Goal: Task Accomplishment & Management: Complete application form

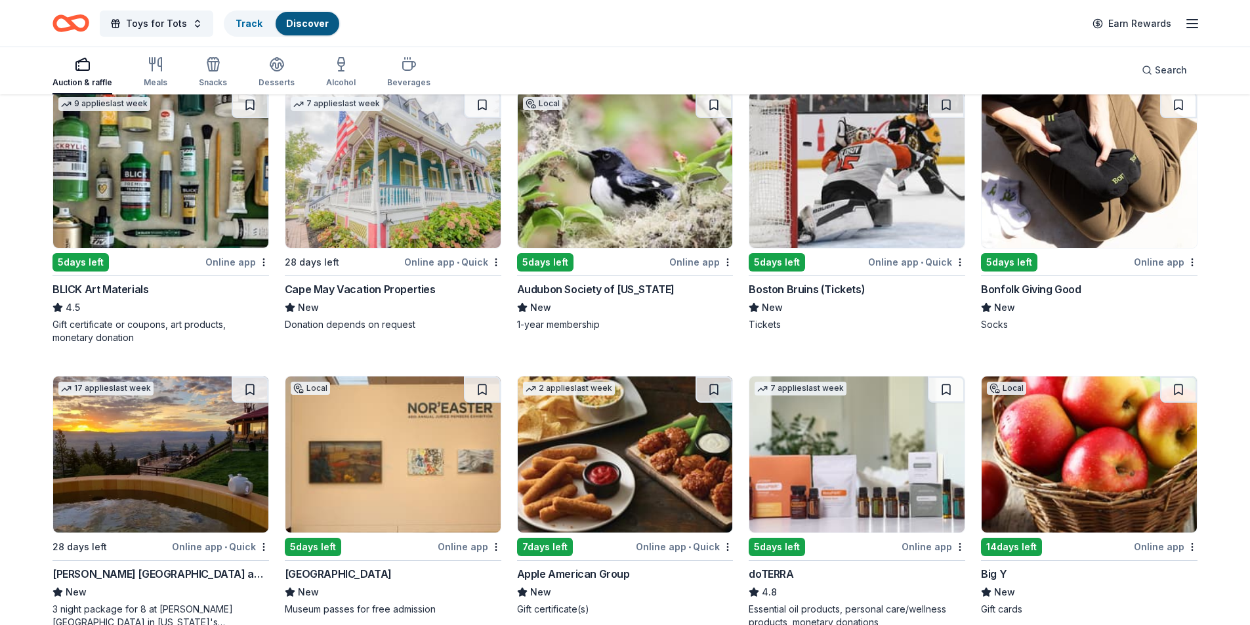
scroll to position [2988, 0]
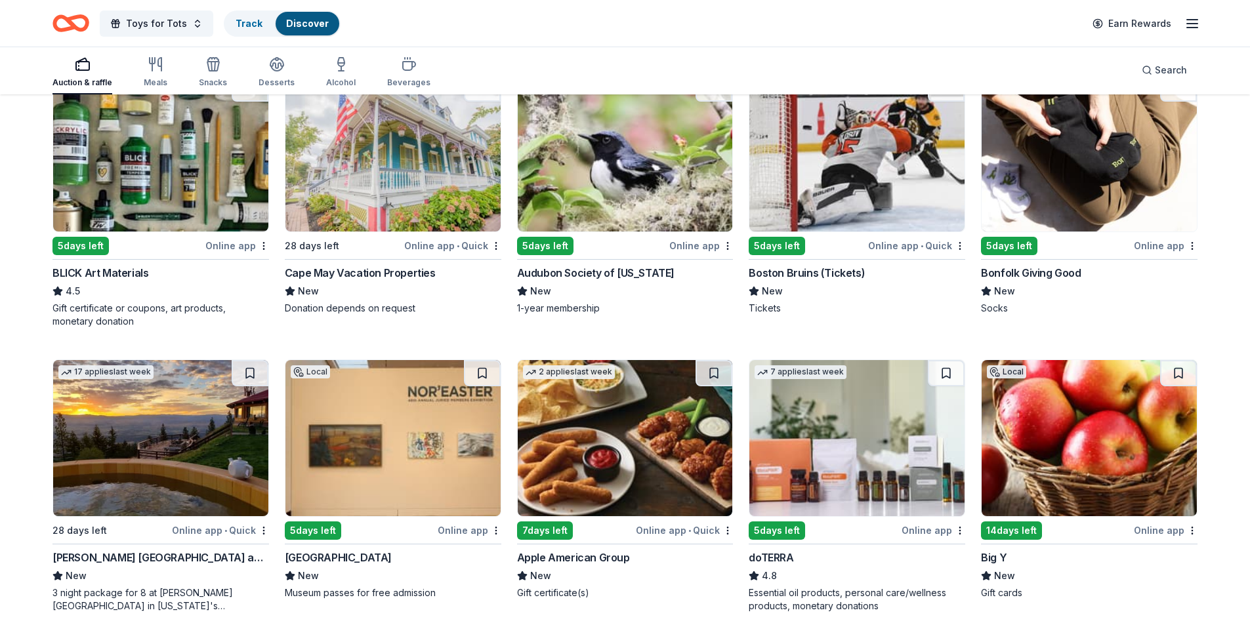
click at [615, 181] on img at bounding box center [625, 153] width 215 height 156
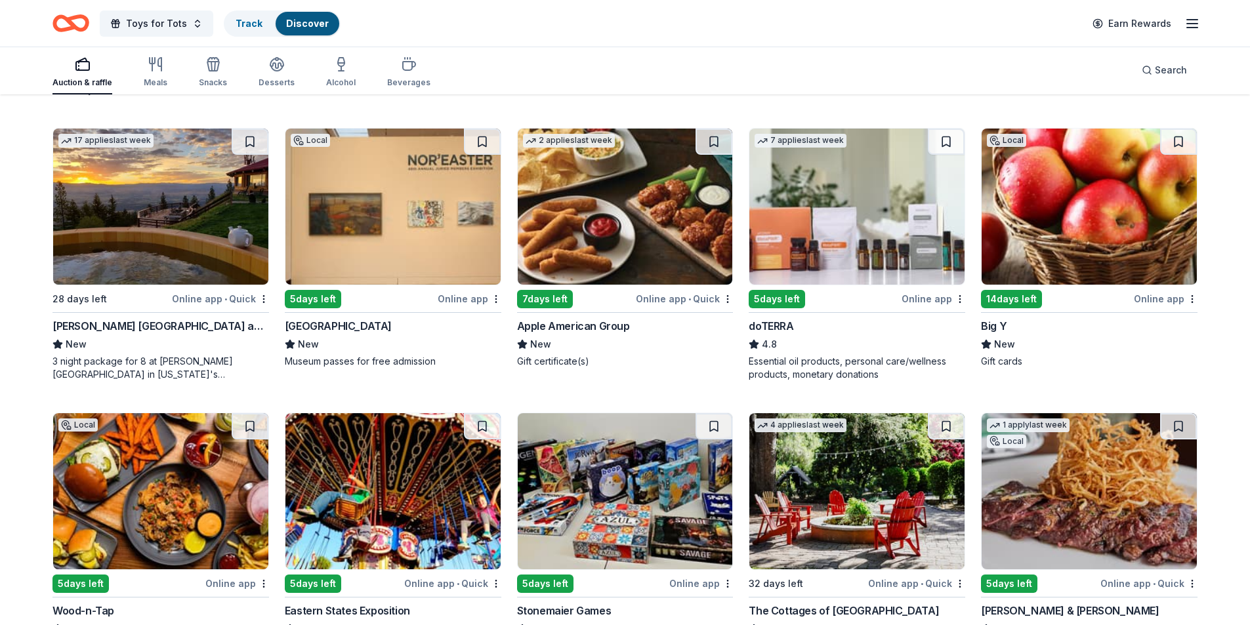
scroll to position [3215, 0]
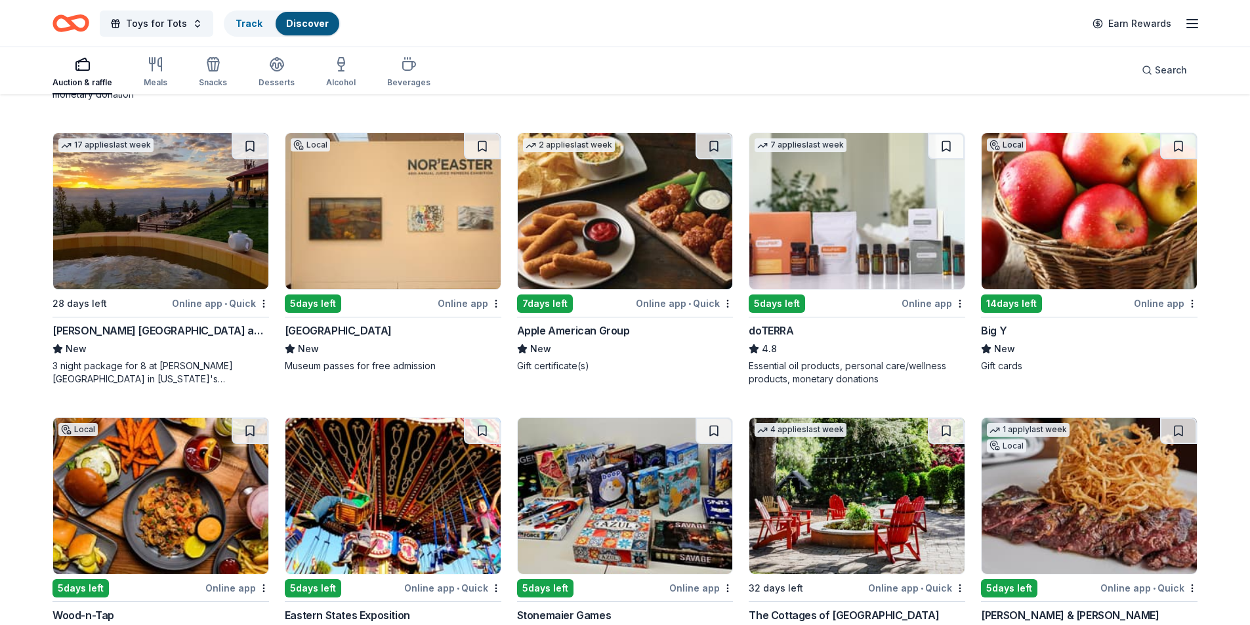
click at [398, 213] on img at bounding box center [392, 211] width 215 height 156
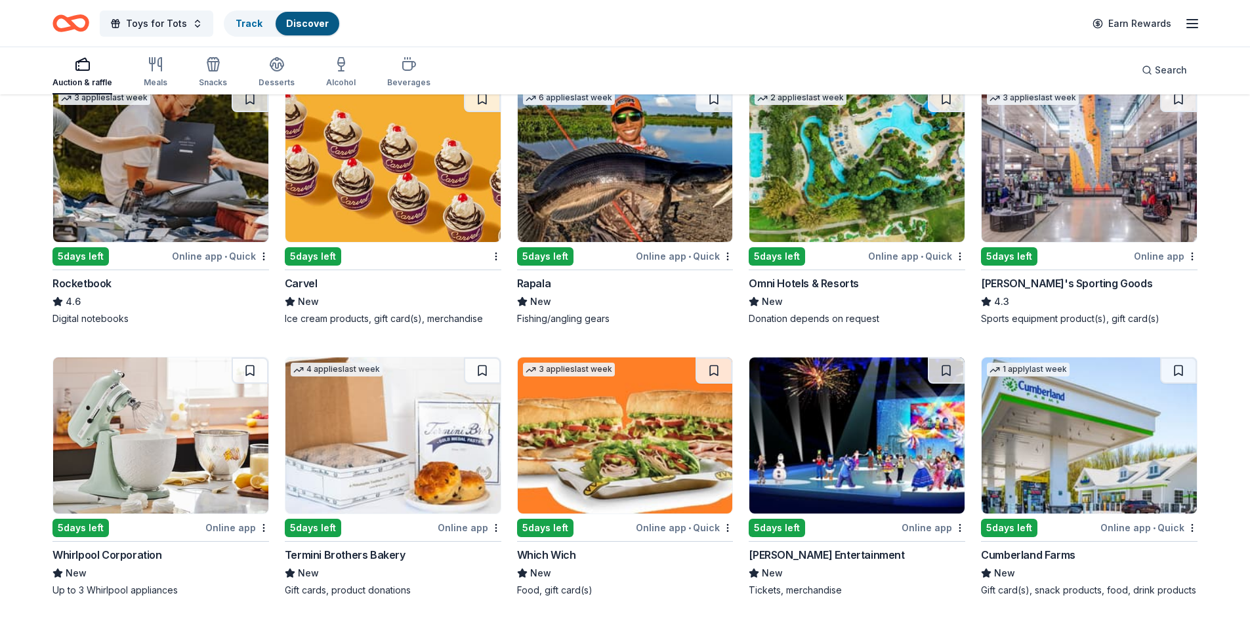
scroll to position [4672, 0]
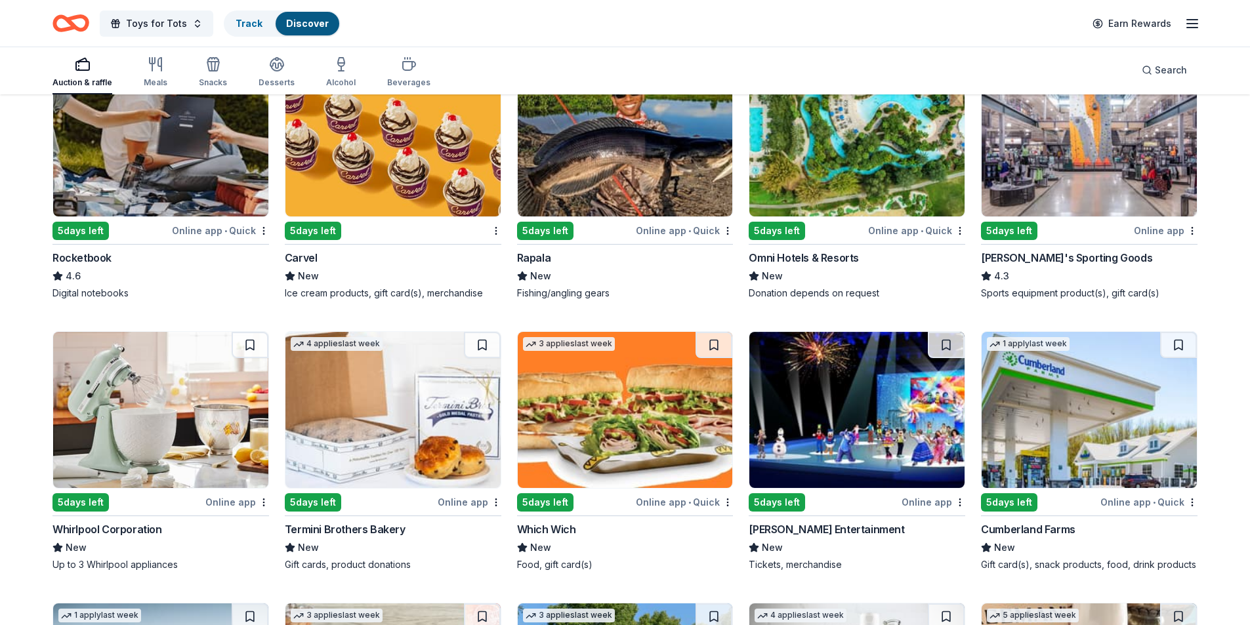
click at [1062, 185] on img at bounding box center [1089, 138] width 215 height 156
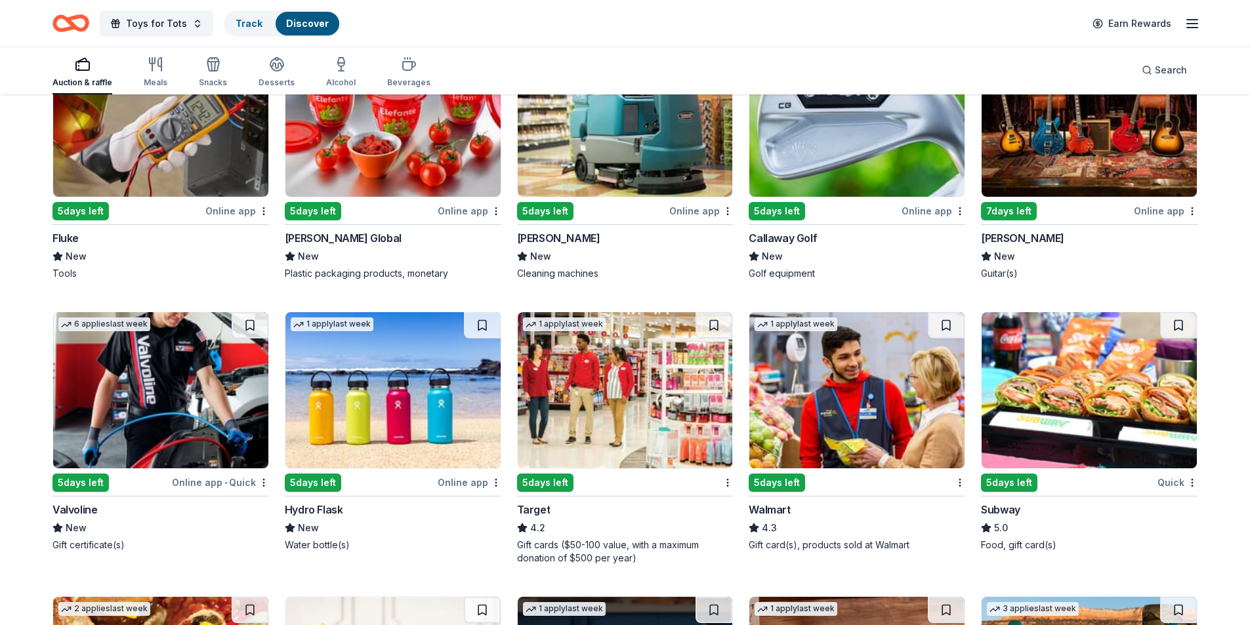
scroll to position [5731, 0]
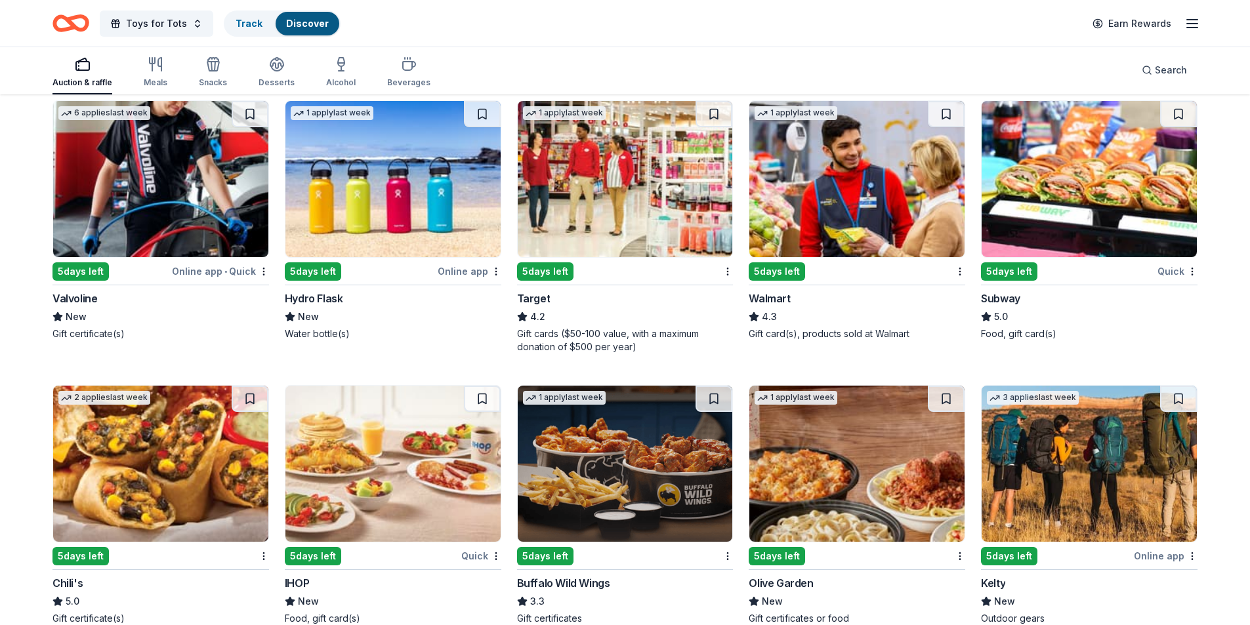
click at [821, 197] on img at bounding box center [856, 179] width 215 height 156
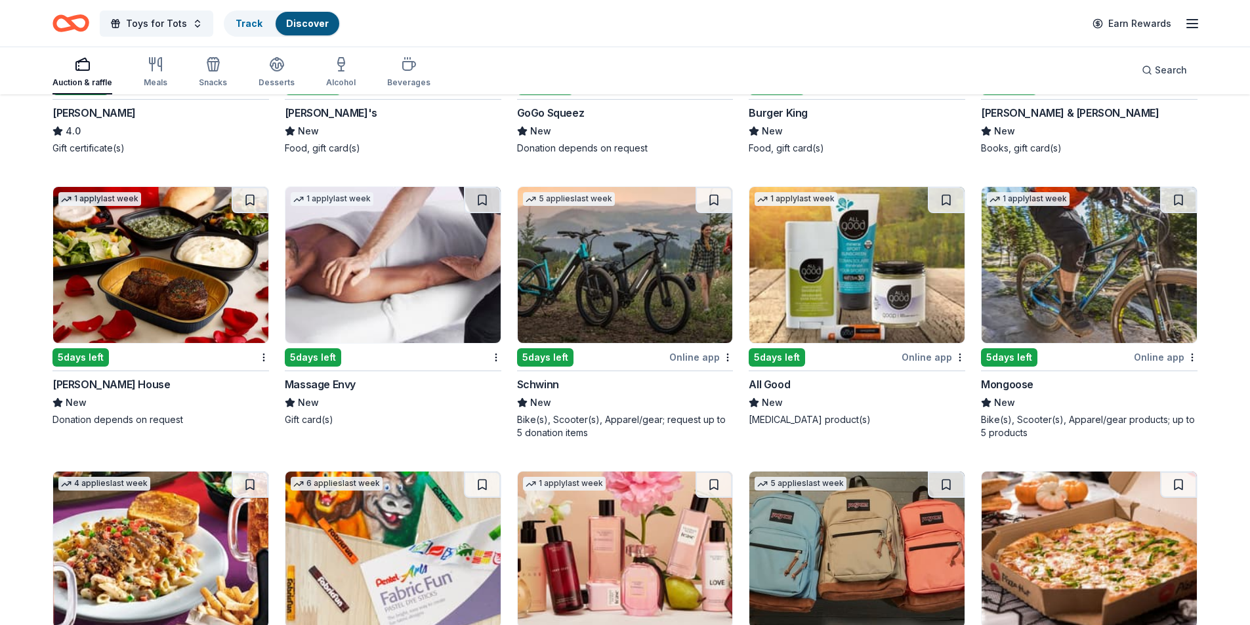
scroll to position [6284, 0]
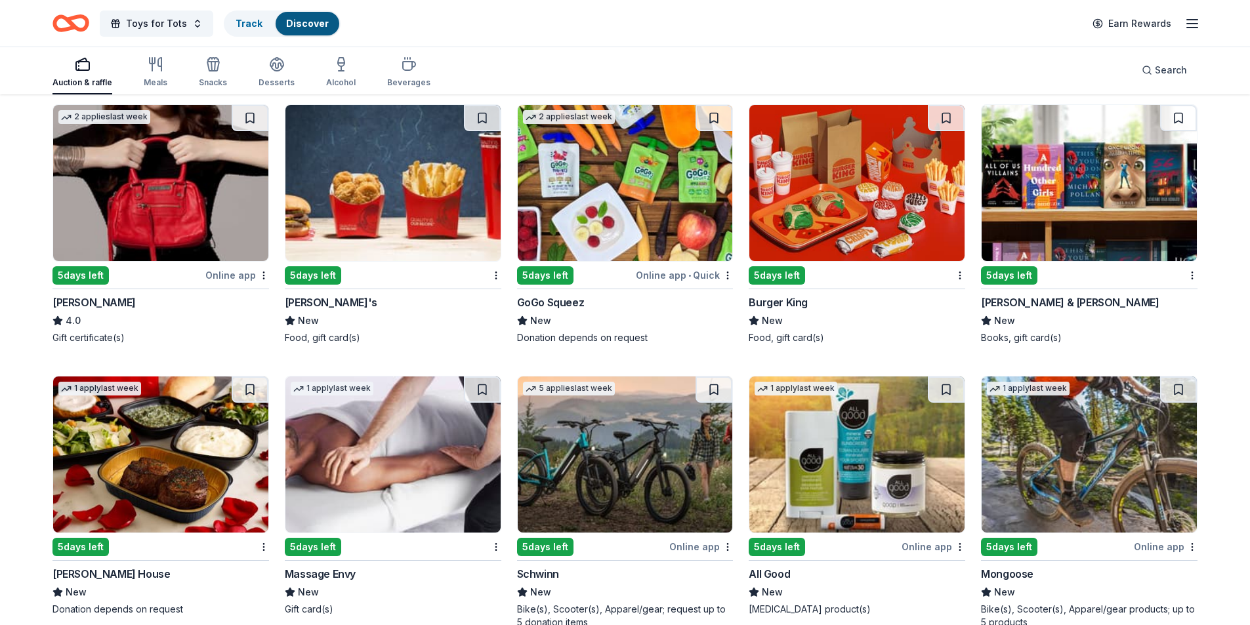
click at [1047, 220] on img at bounding box center [1089, 183] width 215 height 156
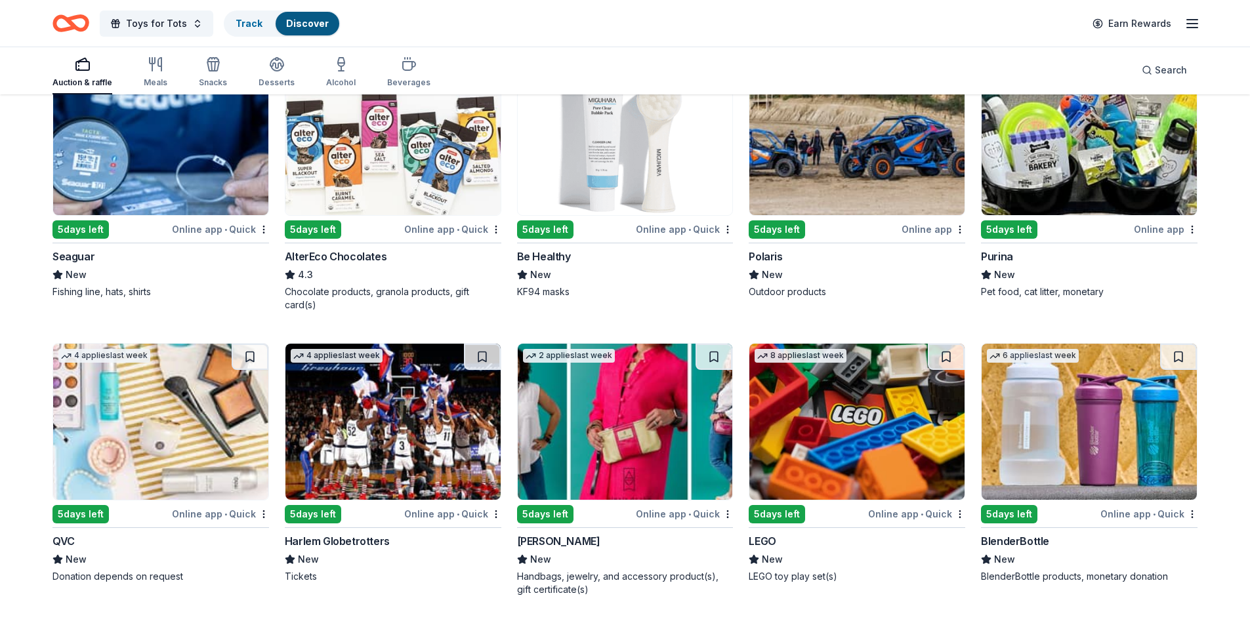
scroll to position [6978, 0]
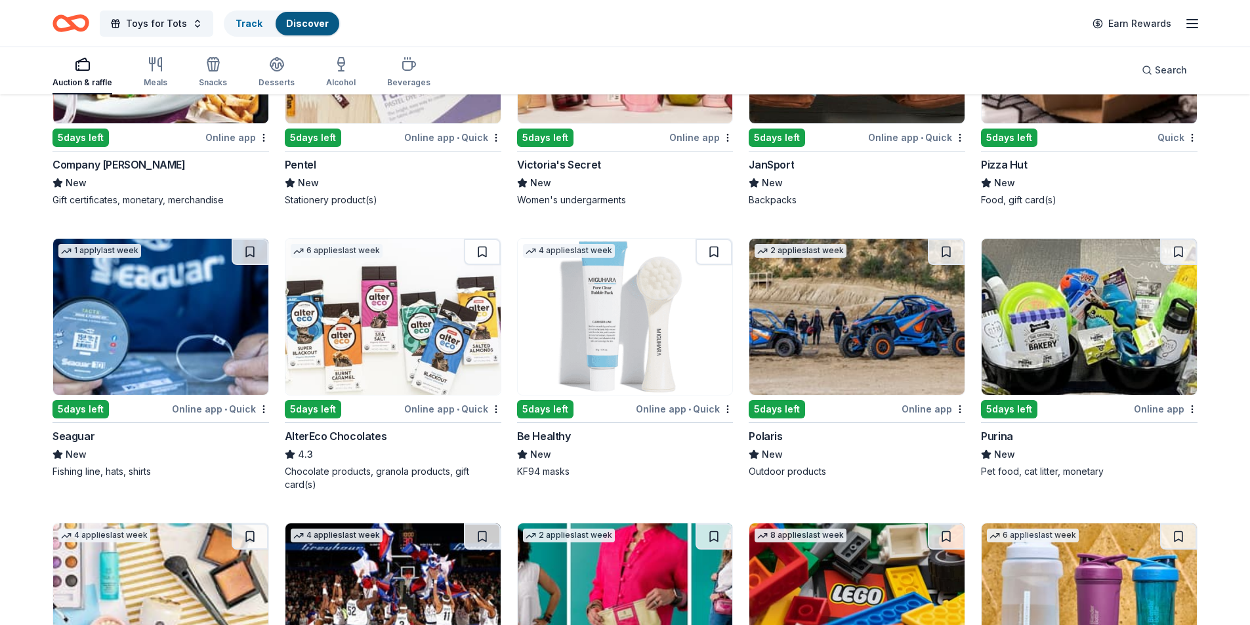
click at [1077, 288] on img at bounding box center [1089, 317] width 215 height 156
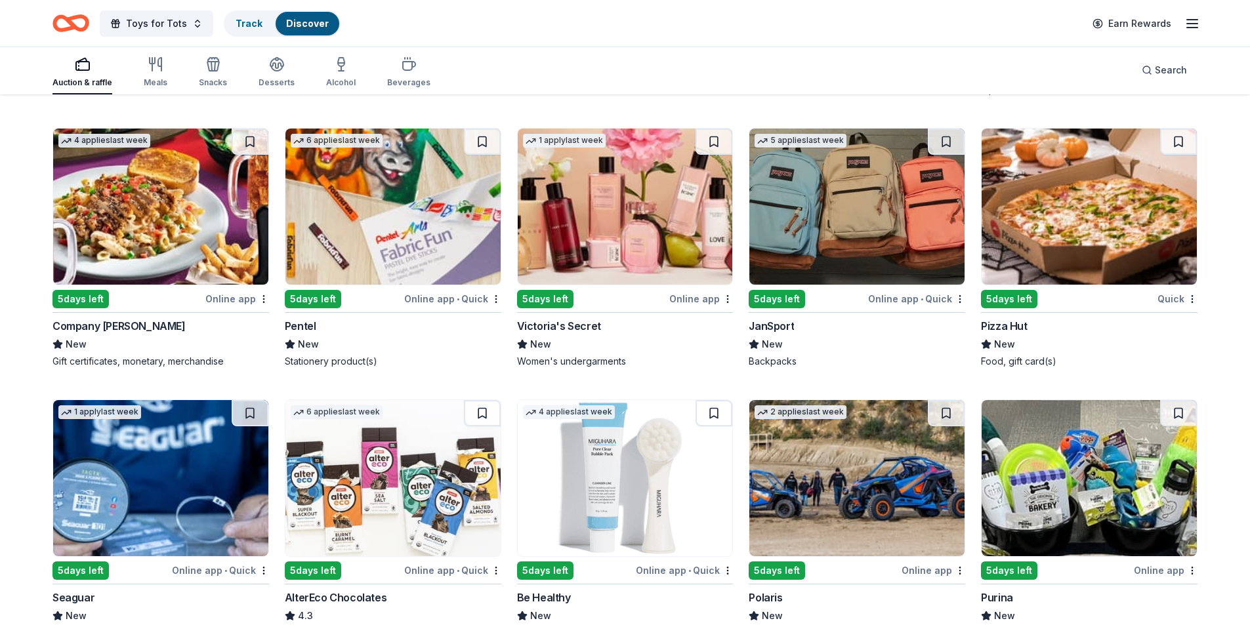
scroll to position [0, 0]
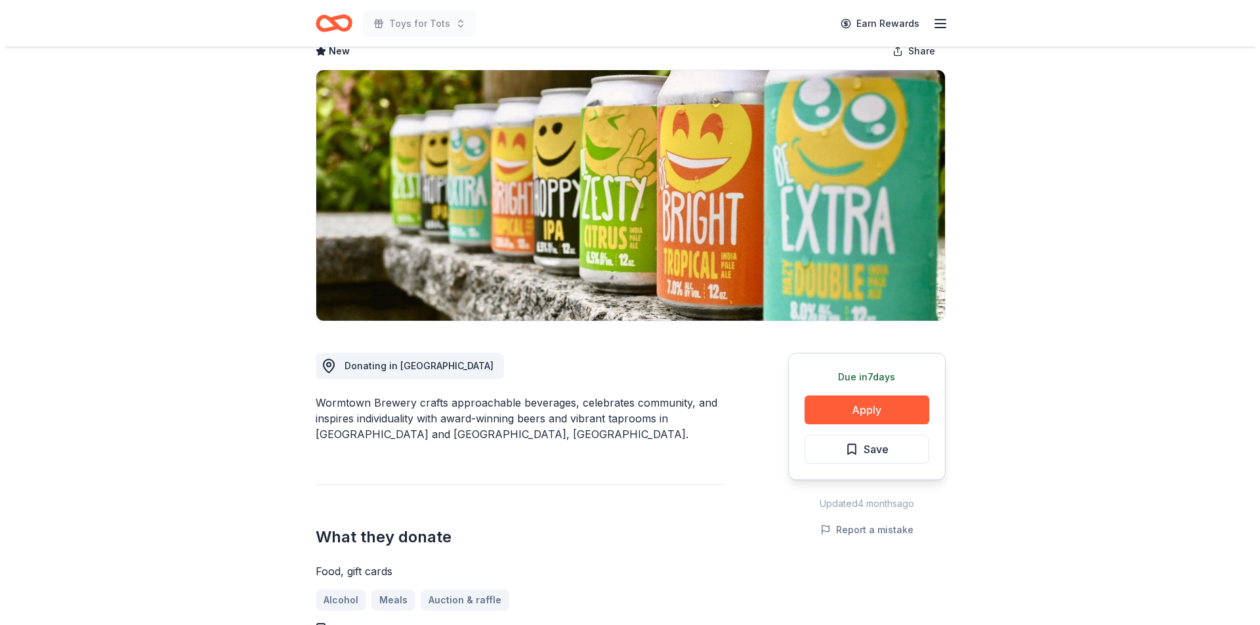
scroll to position [77, 0]
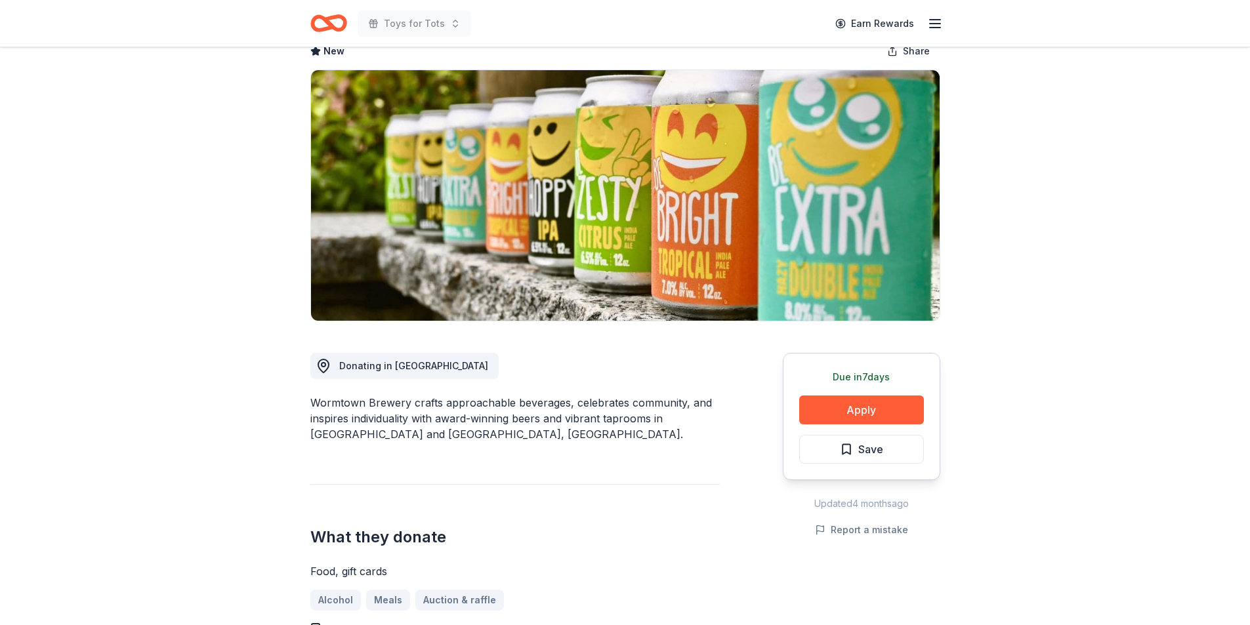
drag, startPoint x: 1248, startPoint y: 121, endPoint x: 1259, endPoint y: 183, distance: 63.3
click at [1249, 183] on html "Toys for Tots Earn Rewards Due in 7 days Share Wormtown Brewery New Share Donat…" at bounding box center [625, 235] width 1250 height 625
click at [848, 403] on button "Apply" at bounding box center [861, 410] width 125 height 29
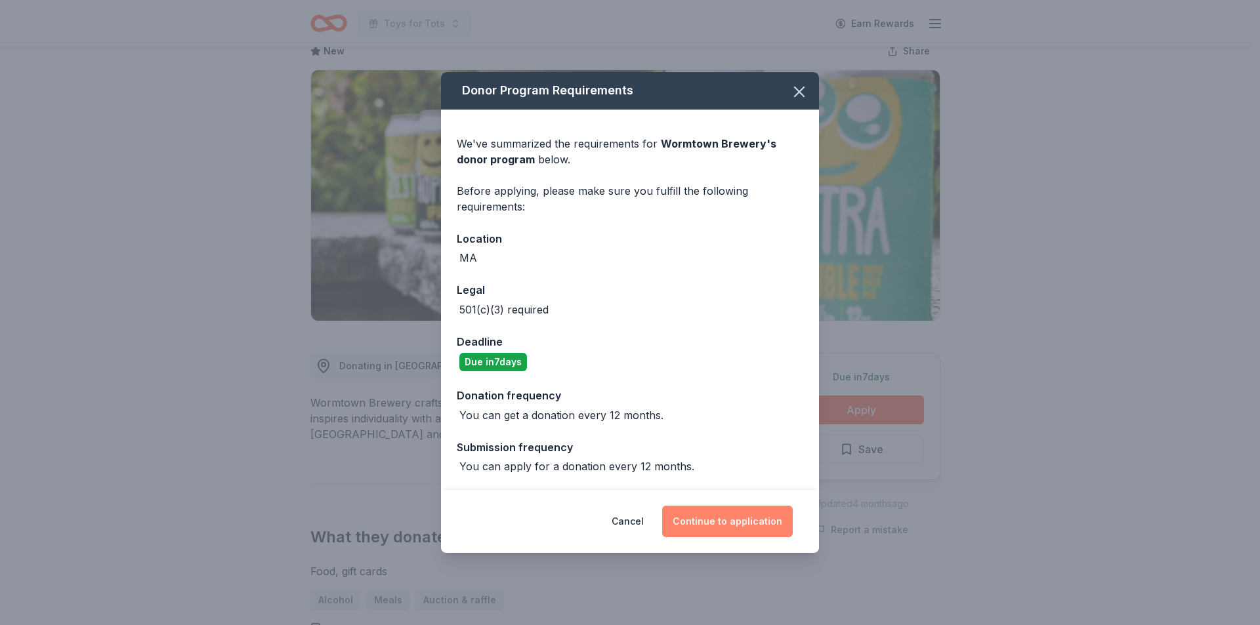
click at [724, 517] on button "Continue to application" at bounding box center [727, 521] width 131 height 31
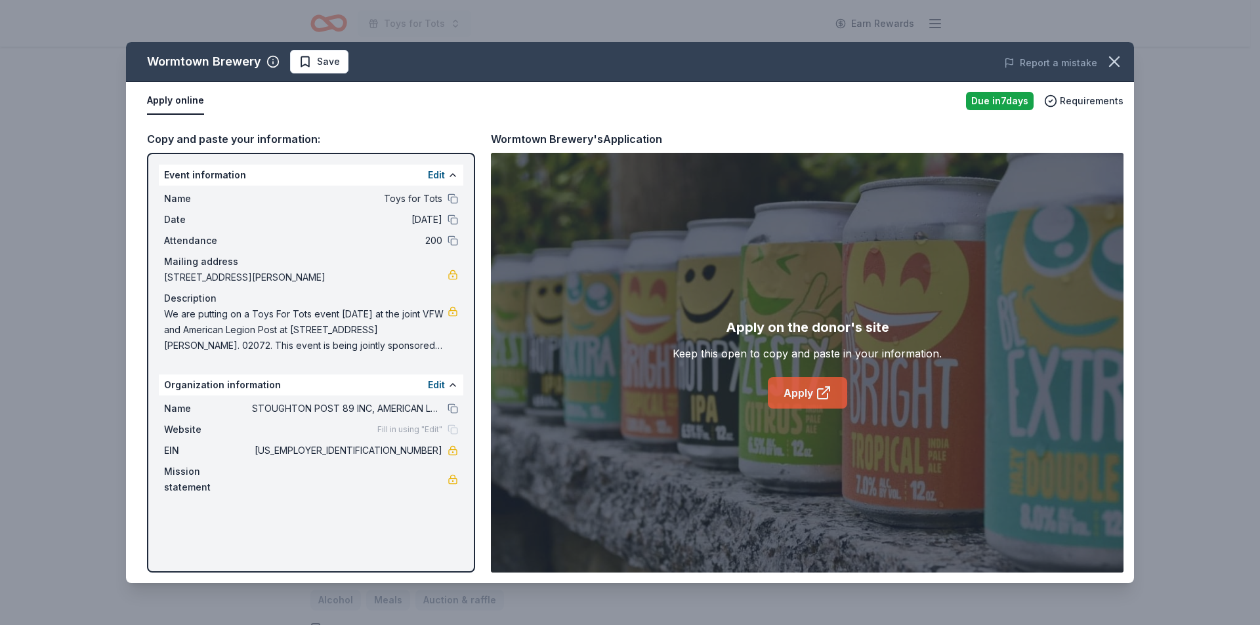
click at [804, 389] on link "Apply" at bounding box center [807, 392] width 79 height 31
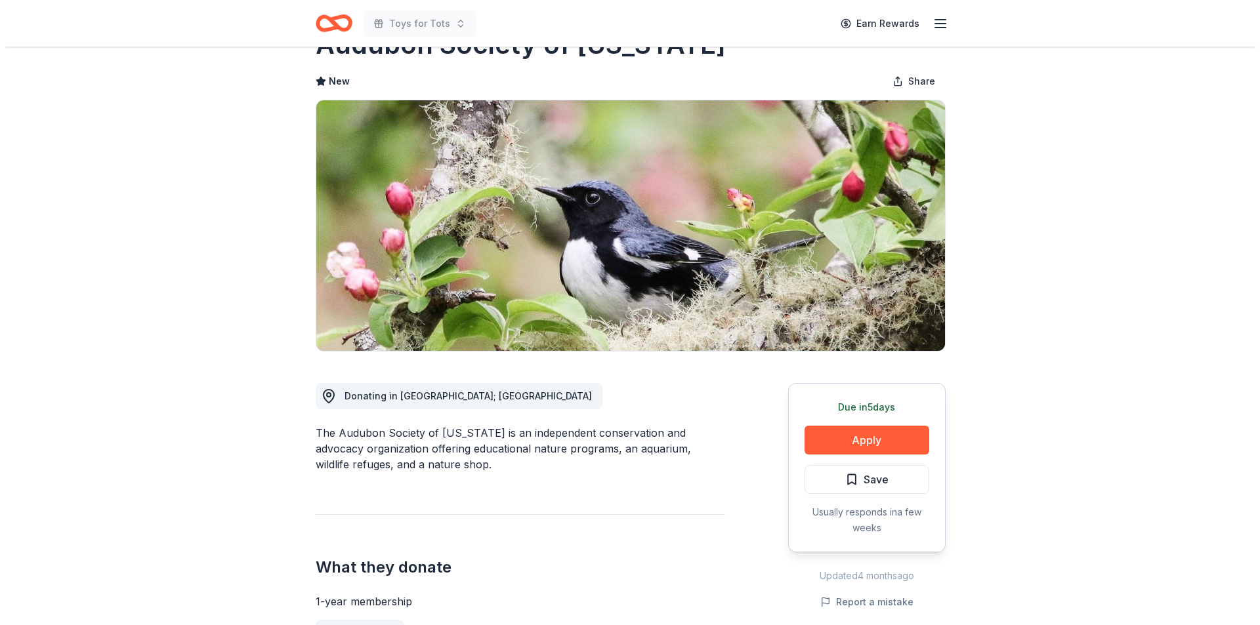
scroll to position [329, 0]
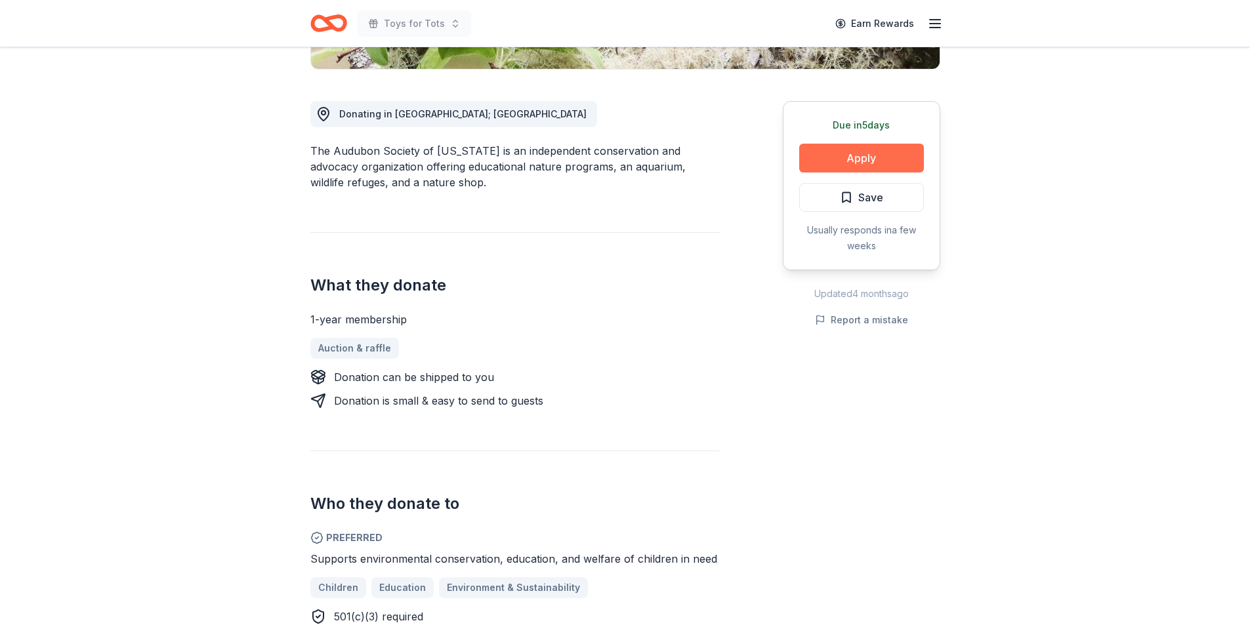
click at [858, 157] on button "Apply" at bounding box center [861, 158] width 125 height 29
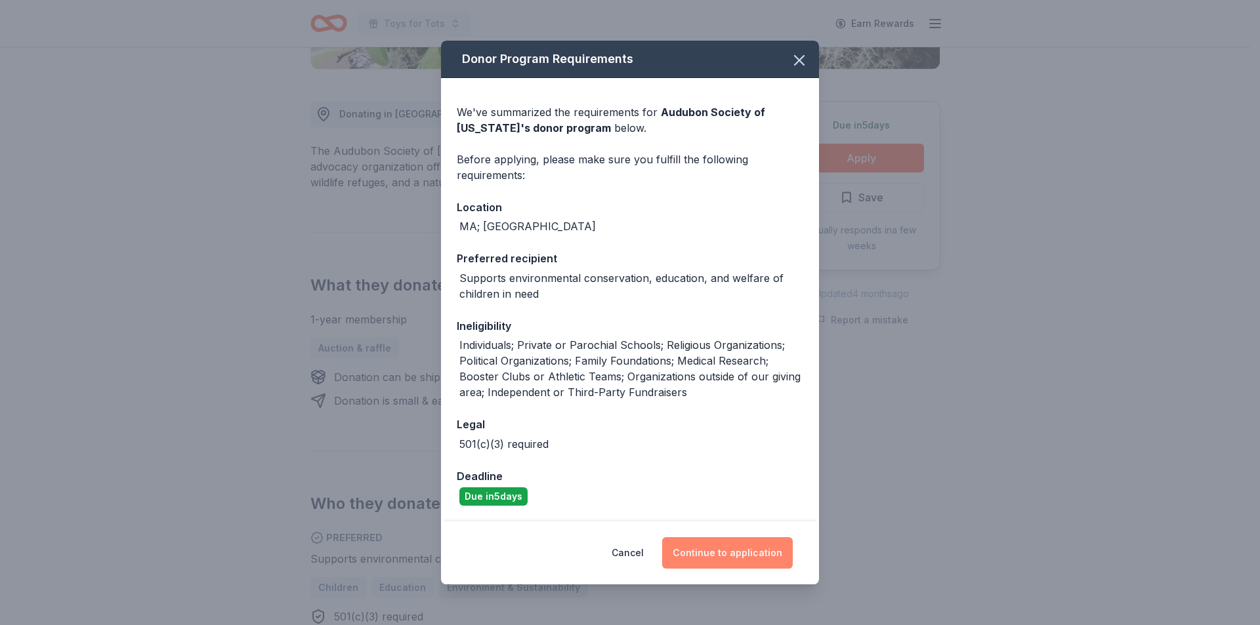
click at [733, 550] on button "Continue to application" at bounding box center [727, 552] width 131 height 31
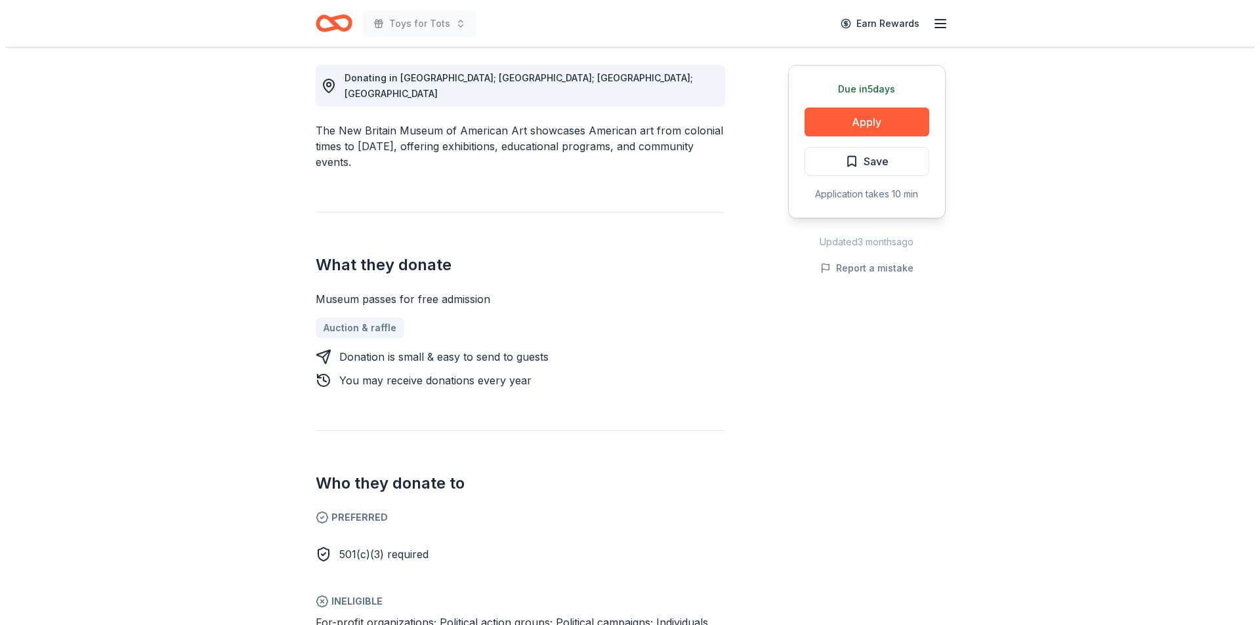
scroll to position [127, 0]
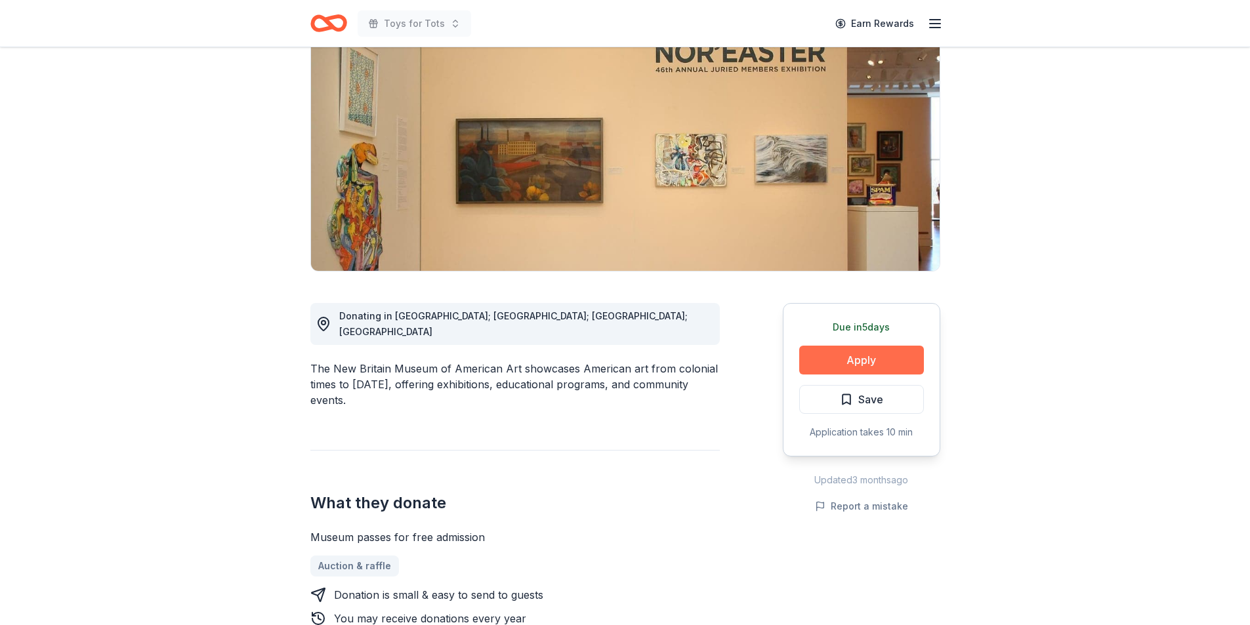
click at [848, 356] on button "Apply" at bounding box center [861, 360] width 125 height 29
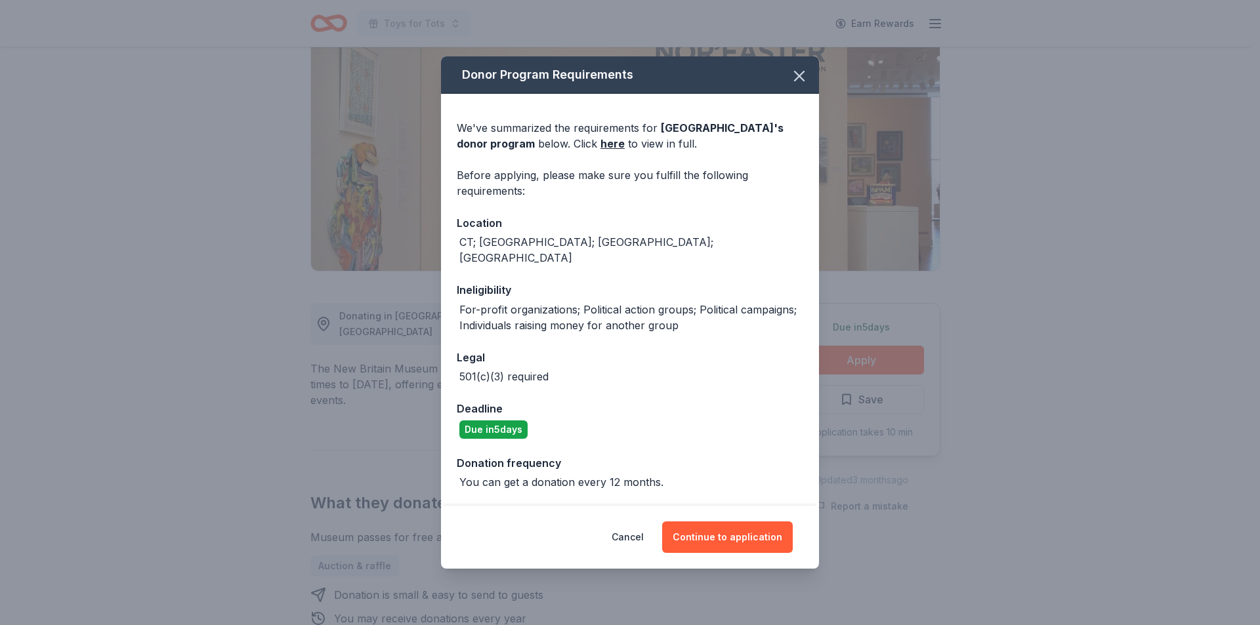
drag, startPoint x: 657, startPoint y: 134, endPoint x: 526, endPoint y: 150, distance: 132.2
click at [526, 150] on div "We've summarized the requirements for New Britain Museum of American Art 's don…" at bounding box center [630, 135] width 346 height 31
copy span "New Britain Museum of American Art"
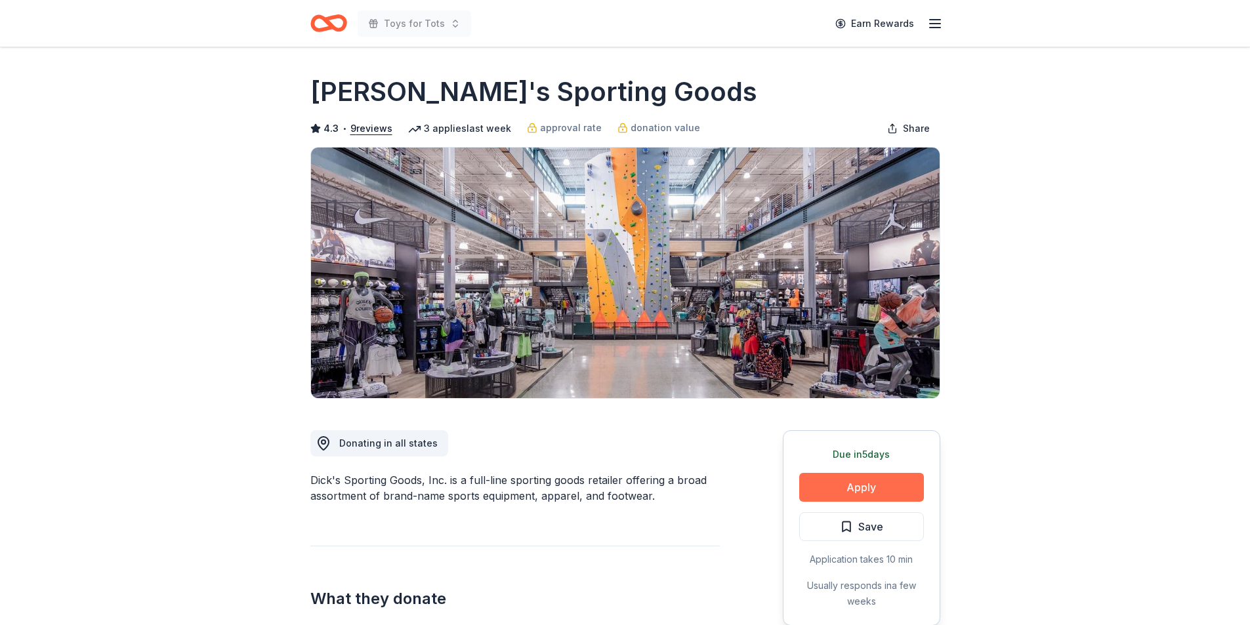
click at [858, 488] on button "Apply" at bounding box center [861, 487] width 125 height 29
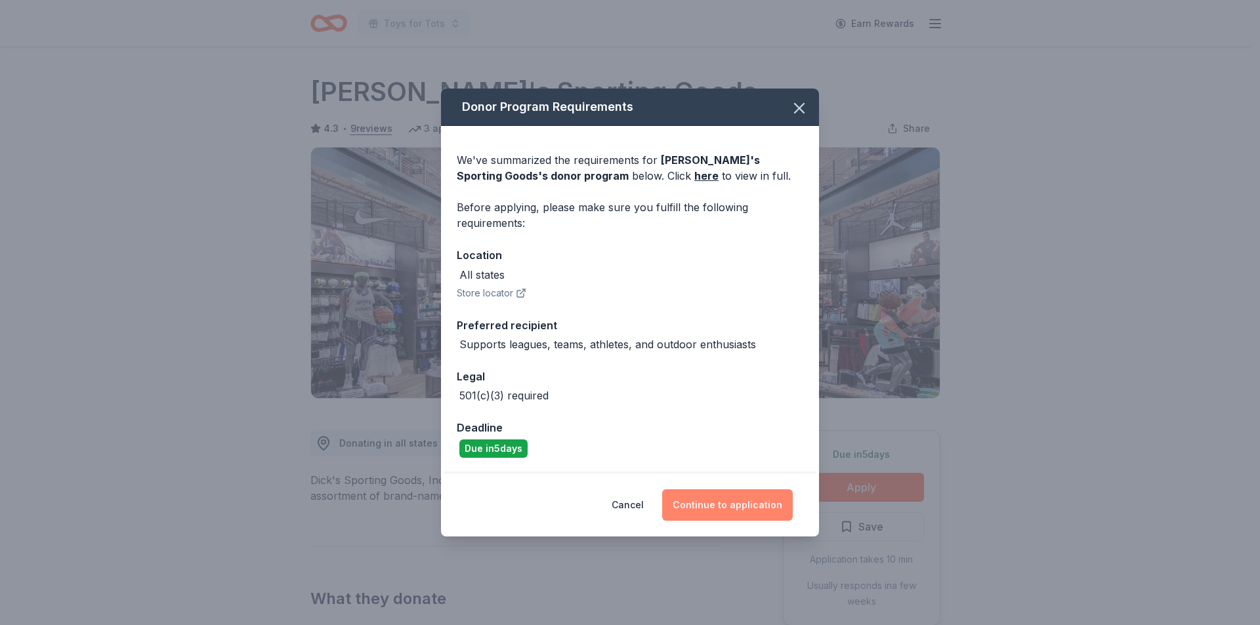
click at [735, 506] on button "Continue to application" at bounding box center [727, 504] width 131 height 31
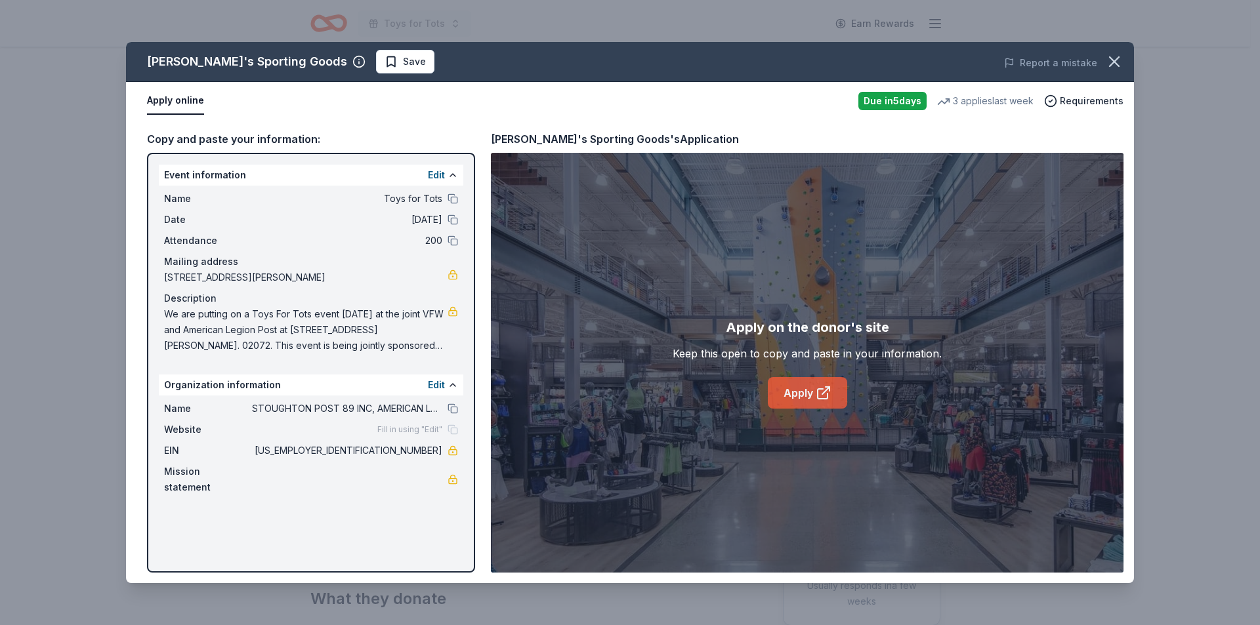
click at [802, 392] on link "Apply" at bounding box center [807, 392] width 79 height 31
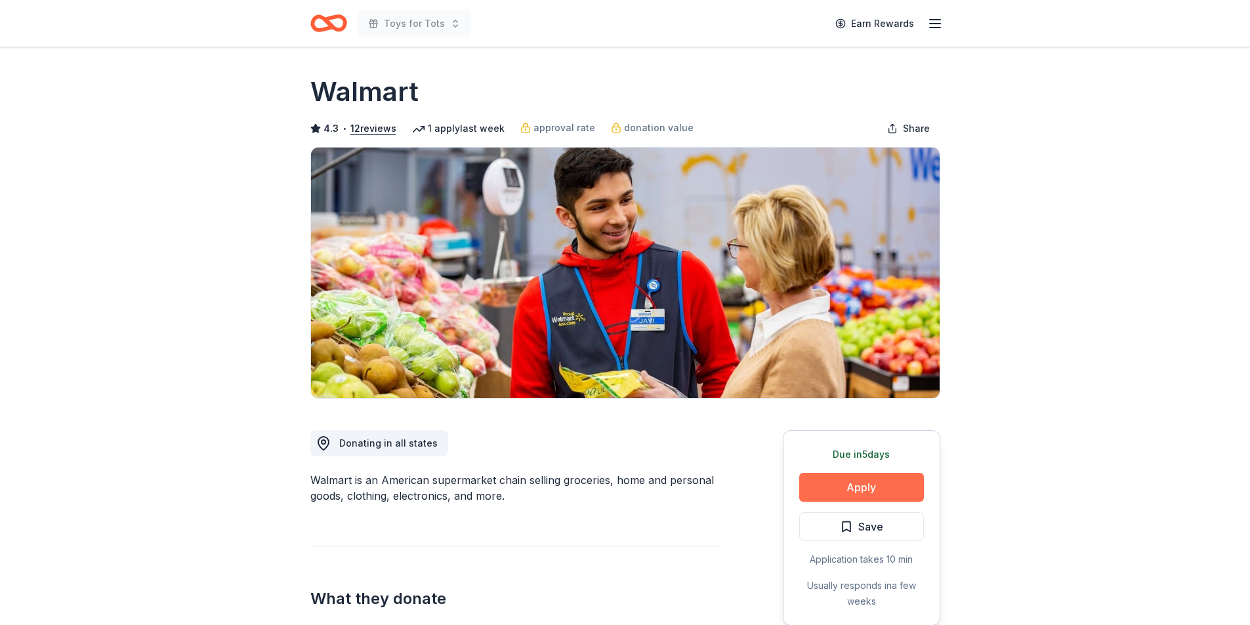
click at [854, 493] on button "Apply" at bounding box center [861, 487] width 125 height 29
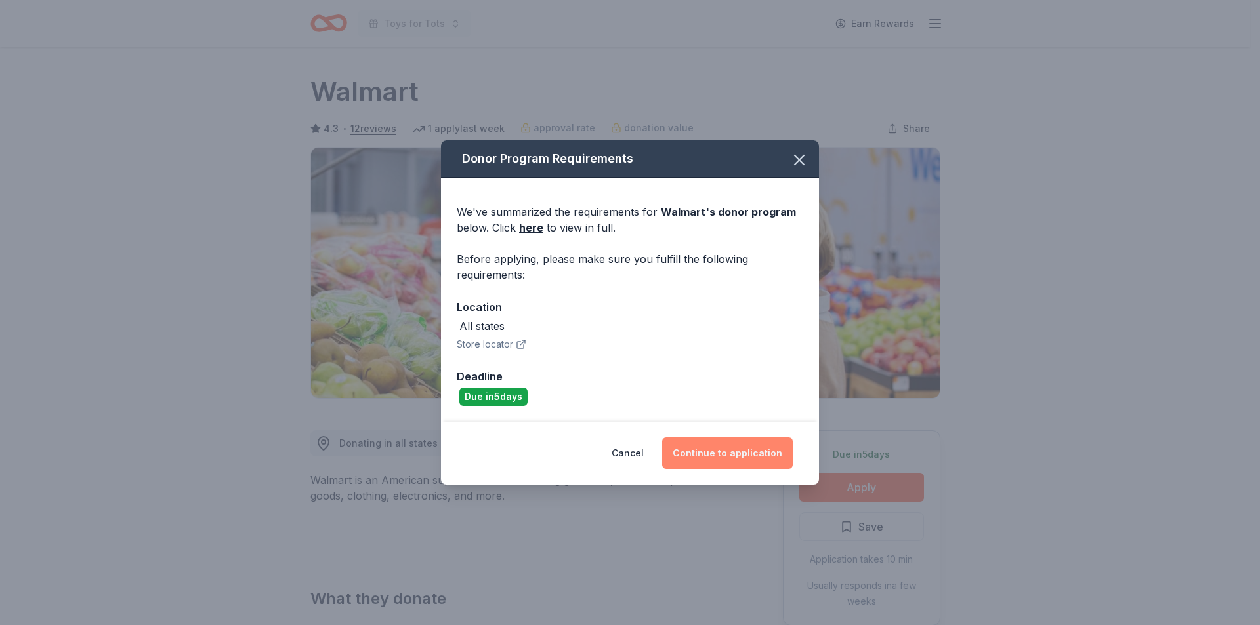
click at [727, 453] on button "Continue to application" at bounding box center [727, 453] width 131 height 31
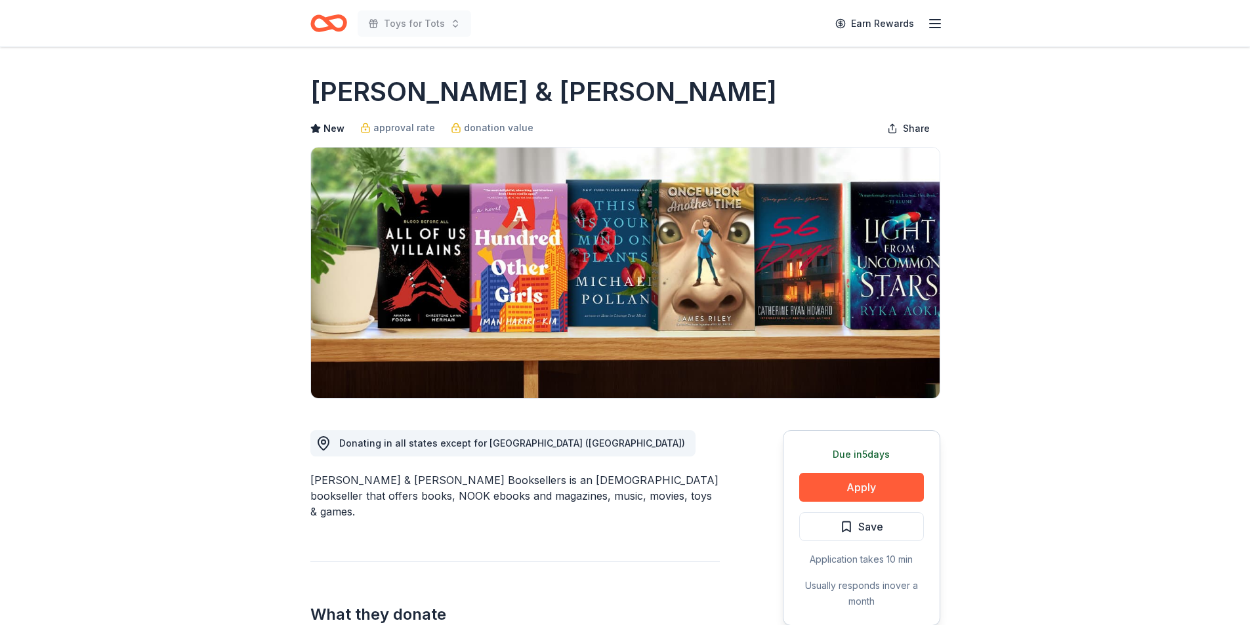
click at [853, 488] on button "Apply" at bounding box center [861, 487] width 125 height 29
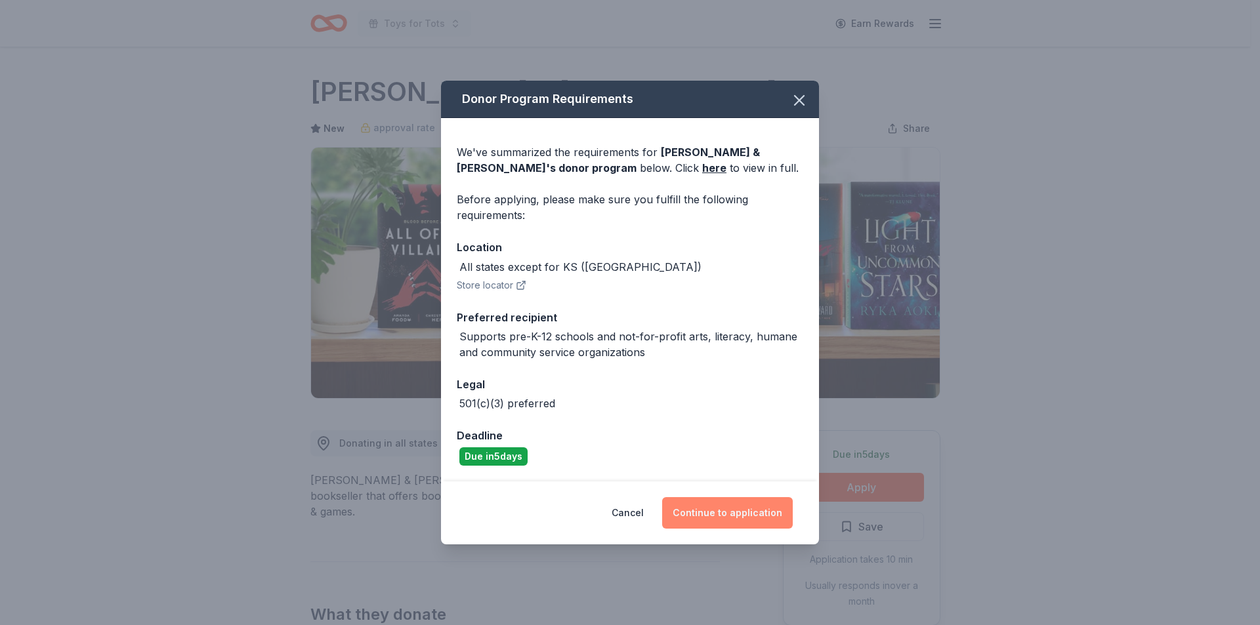
click at [726, 514] on button "Continue to application" at bounding box center [727, 512] width 131 height 31
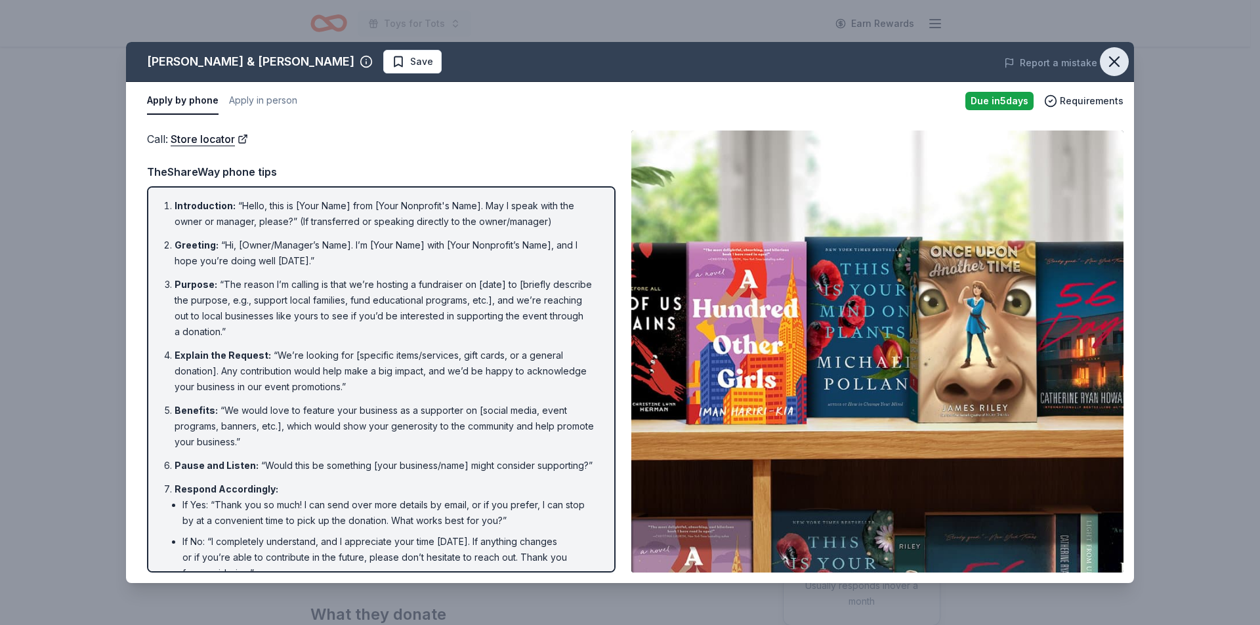
click at [1114, 58] on icon "button" at bounding box center [1114, 61] width 18 height 18
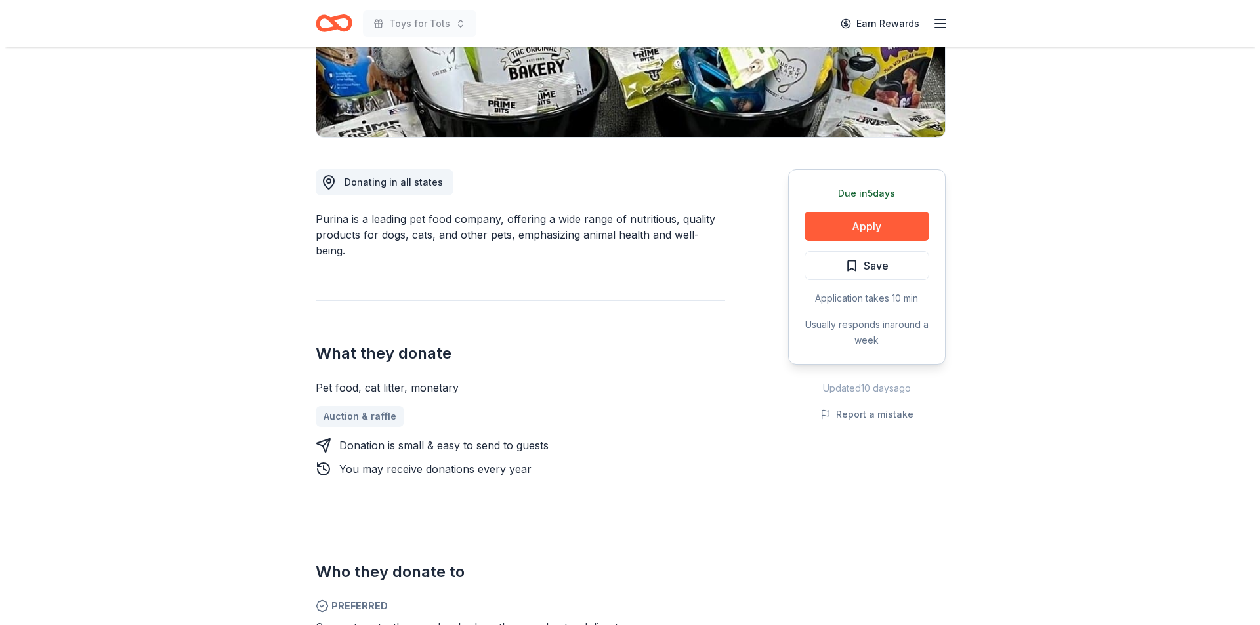
scroll to position [250, 0]
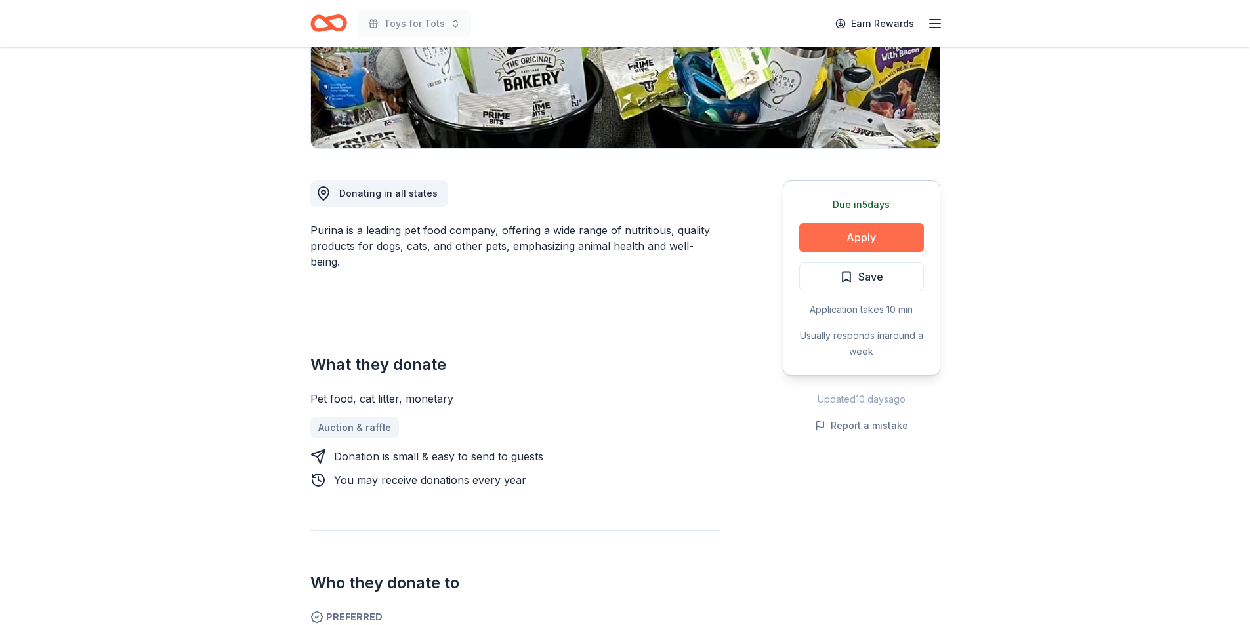
click at [854, 238] on button "Apply" at bounding box center [861, 237] width 125 height 29
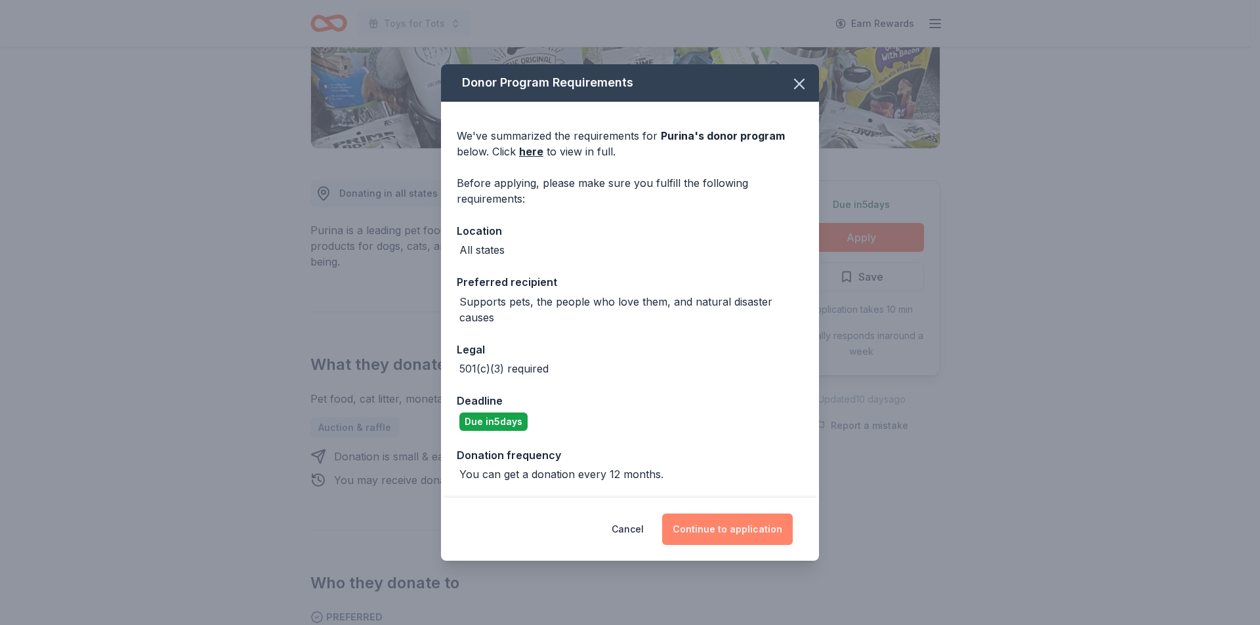
click at [724, 530] on button "Continue to application" at bounding box center [727, 529] width 131 height 31
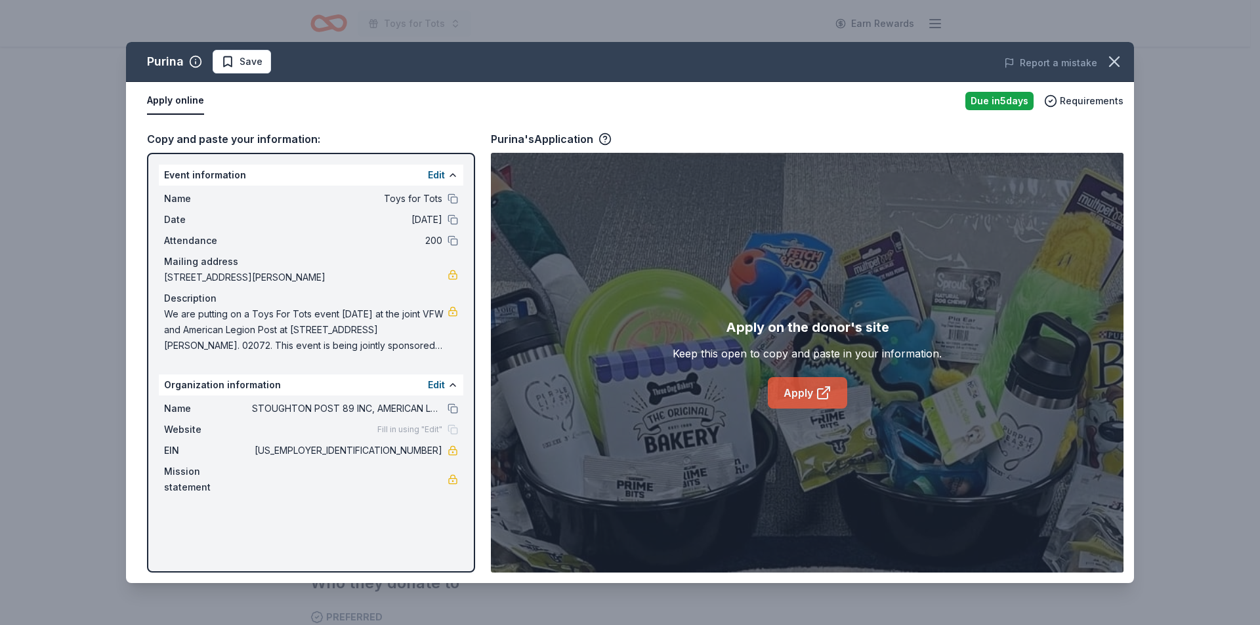
click at [800, 392] on link "Apply" at bounding box center [807, 392] width 79 height 31
